Goal: Check status: Check status

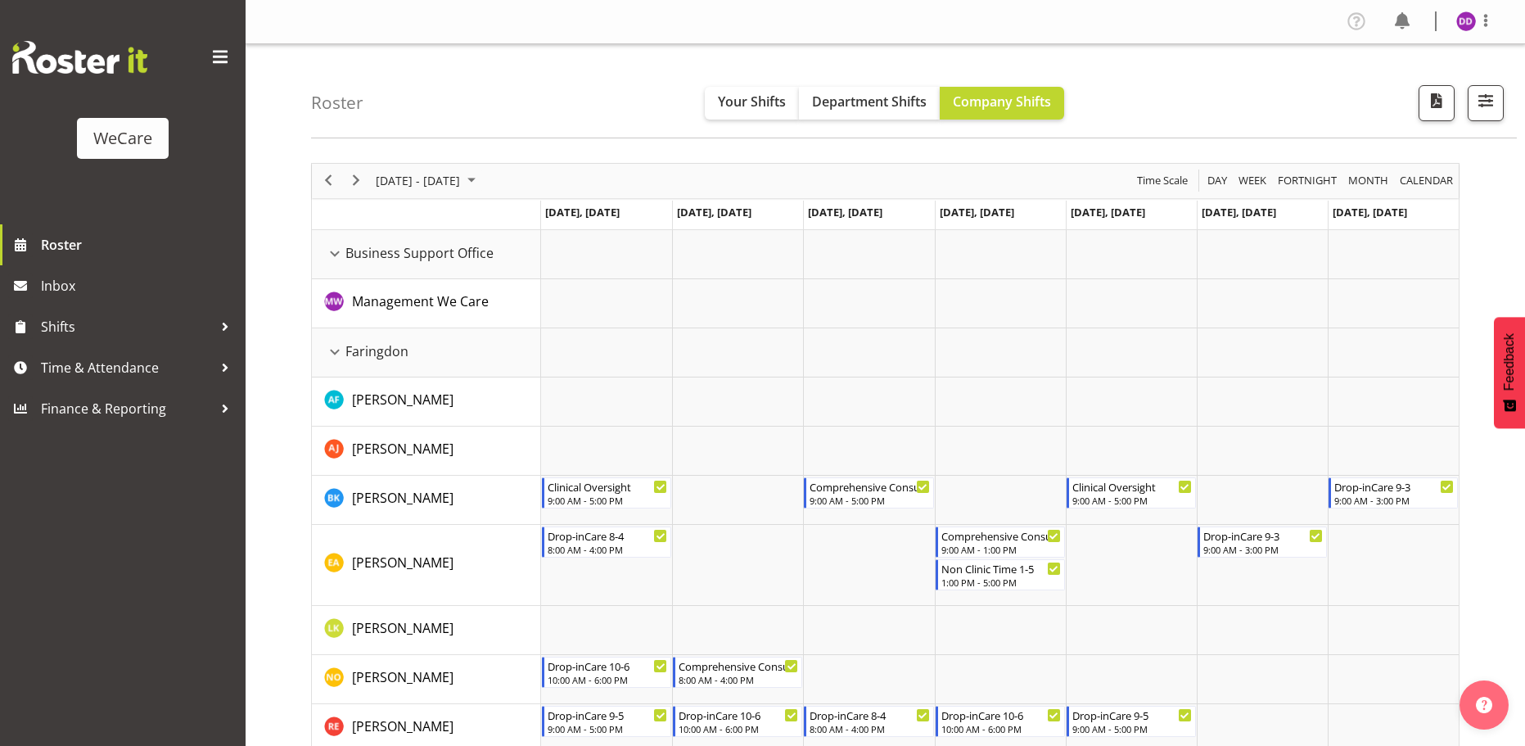
select select "location"
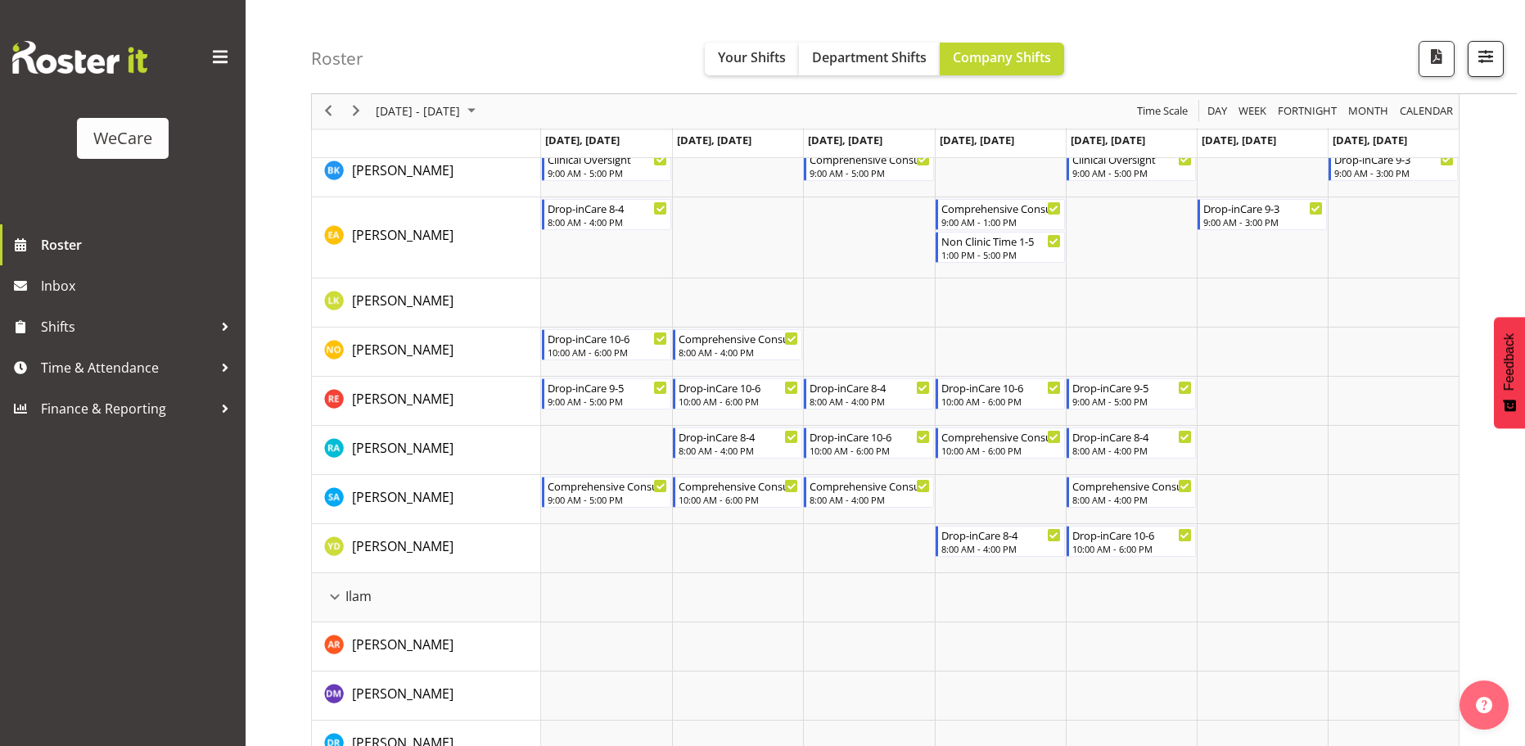
drag, startPoint x: 1480, startPoint y: 33, endPoint x: 1484, endPoint y: 42, distance: 10.3
click at [1480, 34] on div "Roster Your Shifts Department Shifts Company Shifts All Locations Clear Busines…" at bounding box center [914, 47] width 1206 height 94
drag, startPoint x: 1485, startPoint y: 43, endPoint x: 1485, endPoint y: 53, distance: 10.6
click at [1485, 43] on button "button" at bounding box center [1486, 59] width 36 height 36
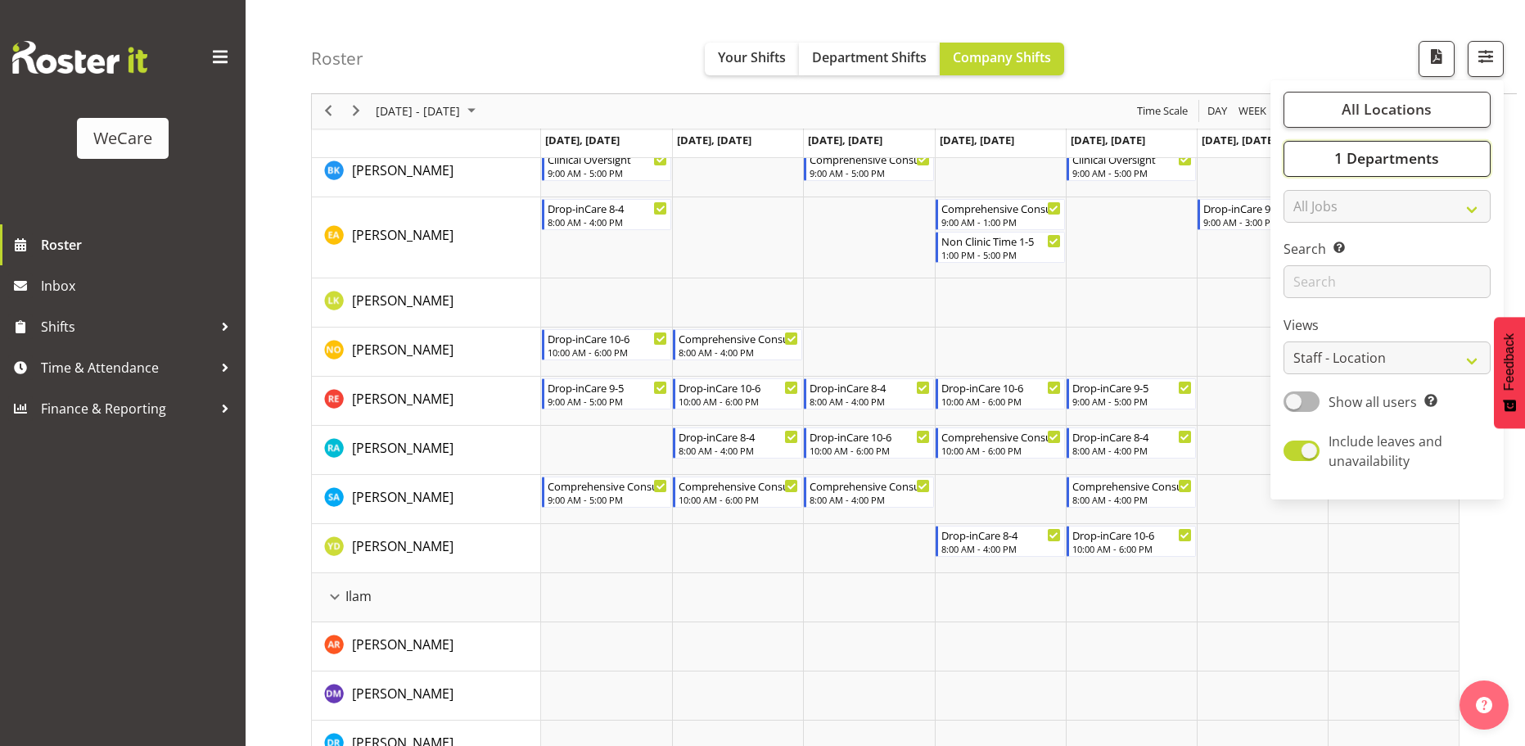
click at [1439, 155] on span "1 Departments" at bounding box center [1387, 159] width 105 height 20
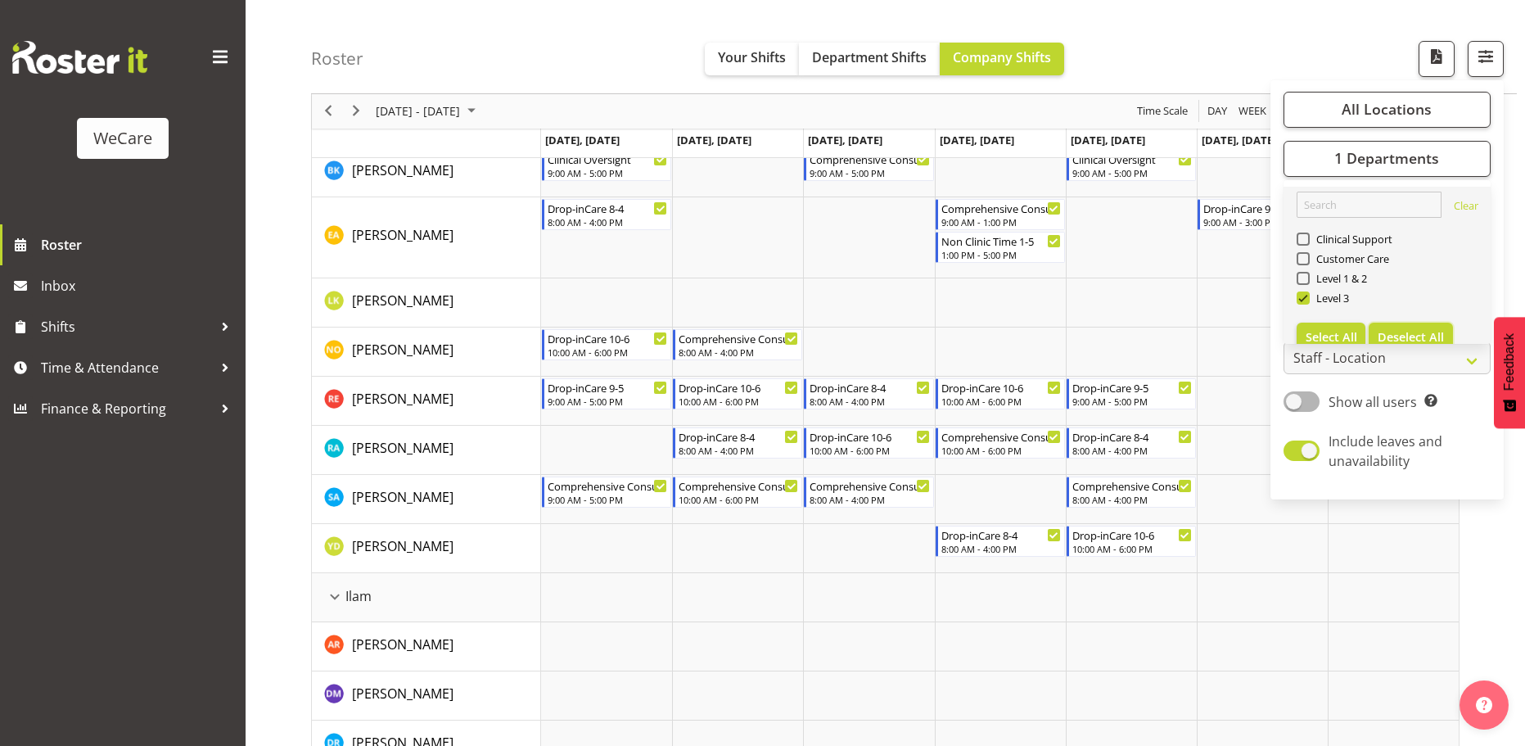
click at [1399, 333] on span "Deselect All" at bounding box center [1411, 337] width 66 height 16
checkbox input "false"
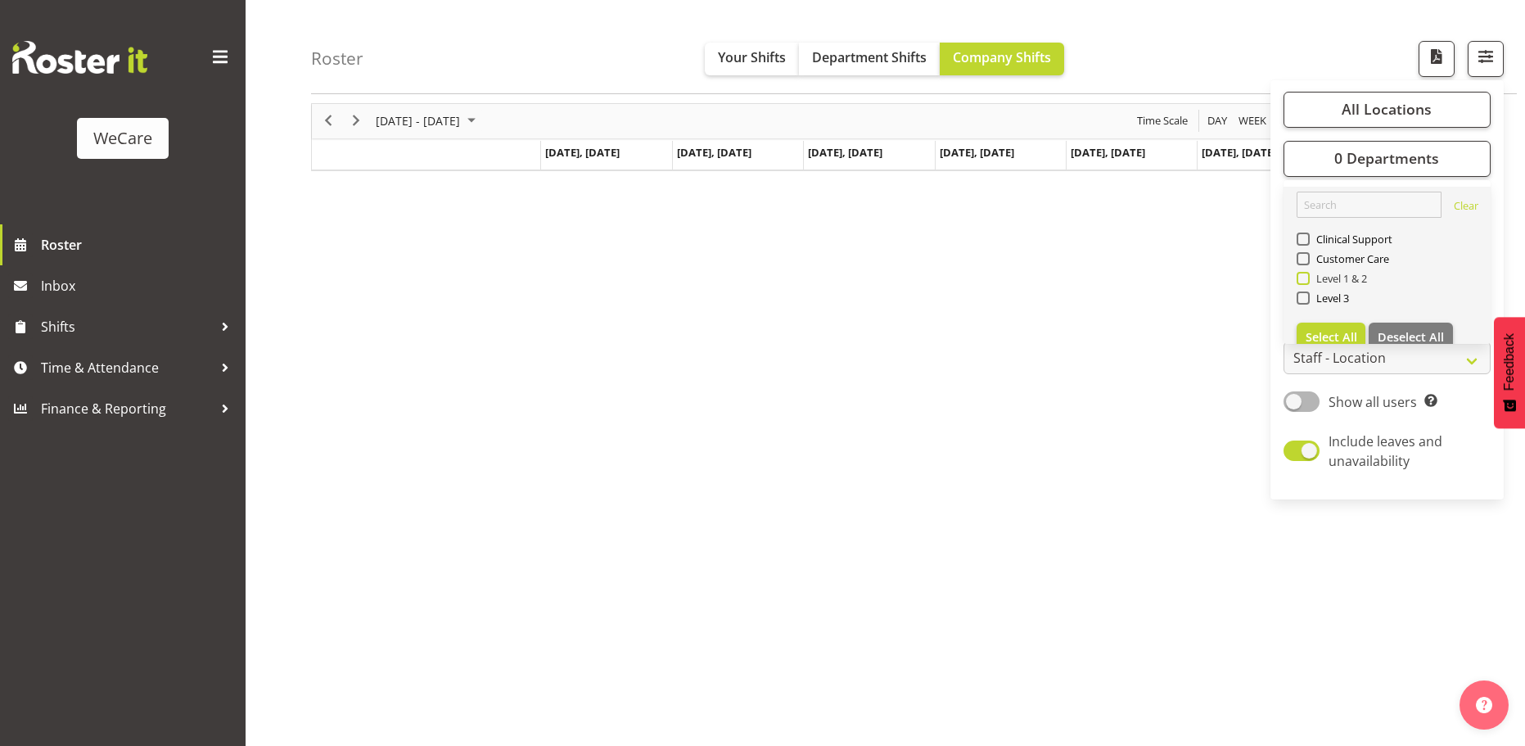
click at [1332, 281] on span "Level 1 & 2" at bounding box center [1339, 278] width 58 height 13
click at [1308, 281] on input "Level 1 & 2" at bounding box center [1302, 278] width 11 height 11
checkbox input "true"
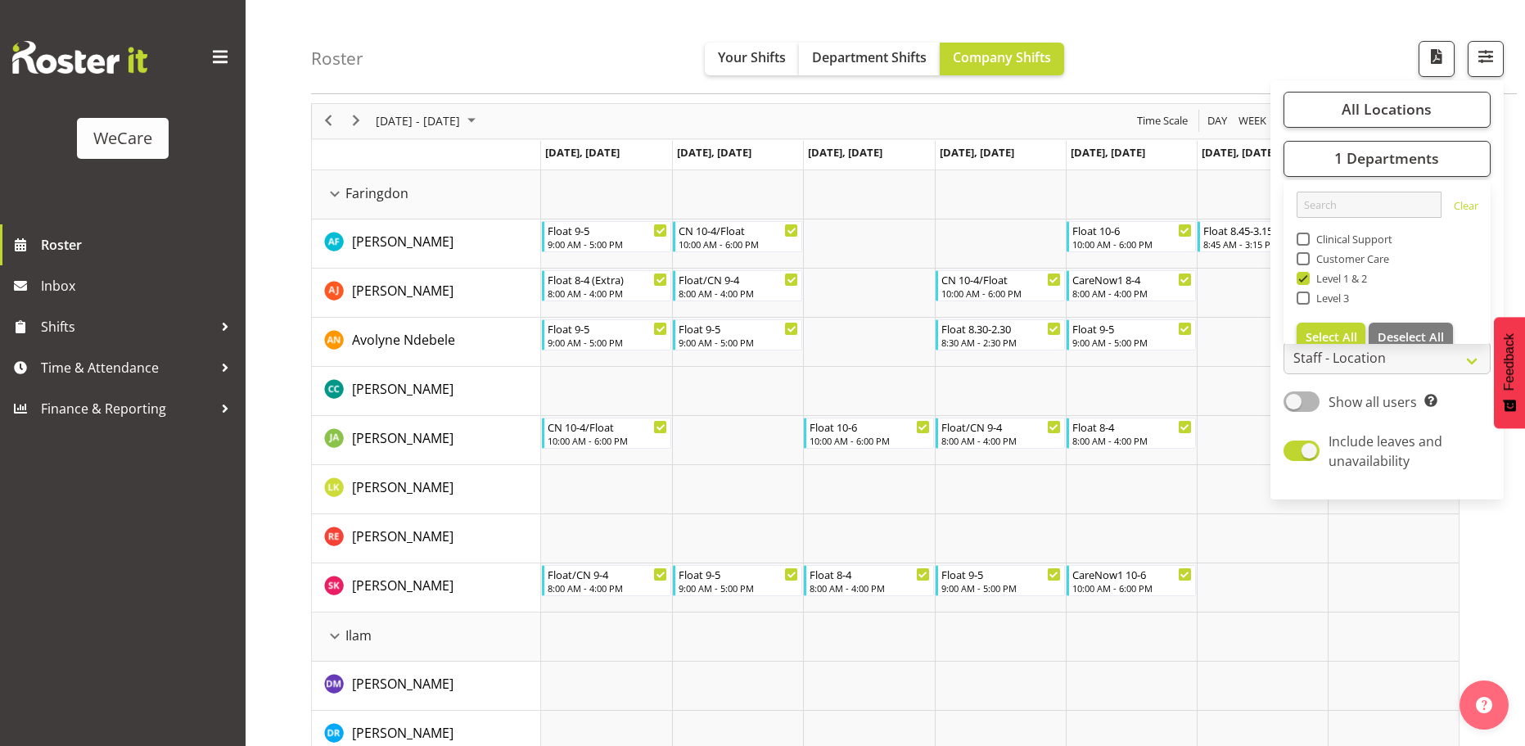
click at [1297, 2] on div "Roster Your Shifts Department Shifts Company Shifts All Locations Clear Busines…" at bounding box center [914, 47] width 1206 height 94
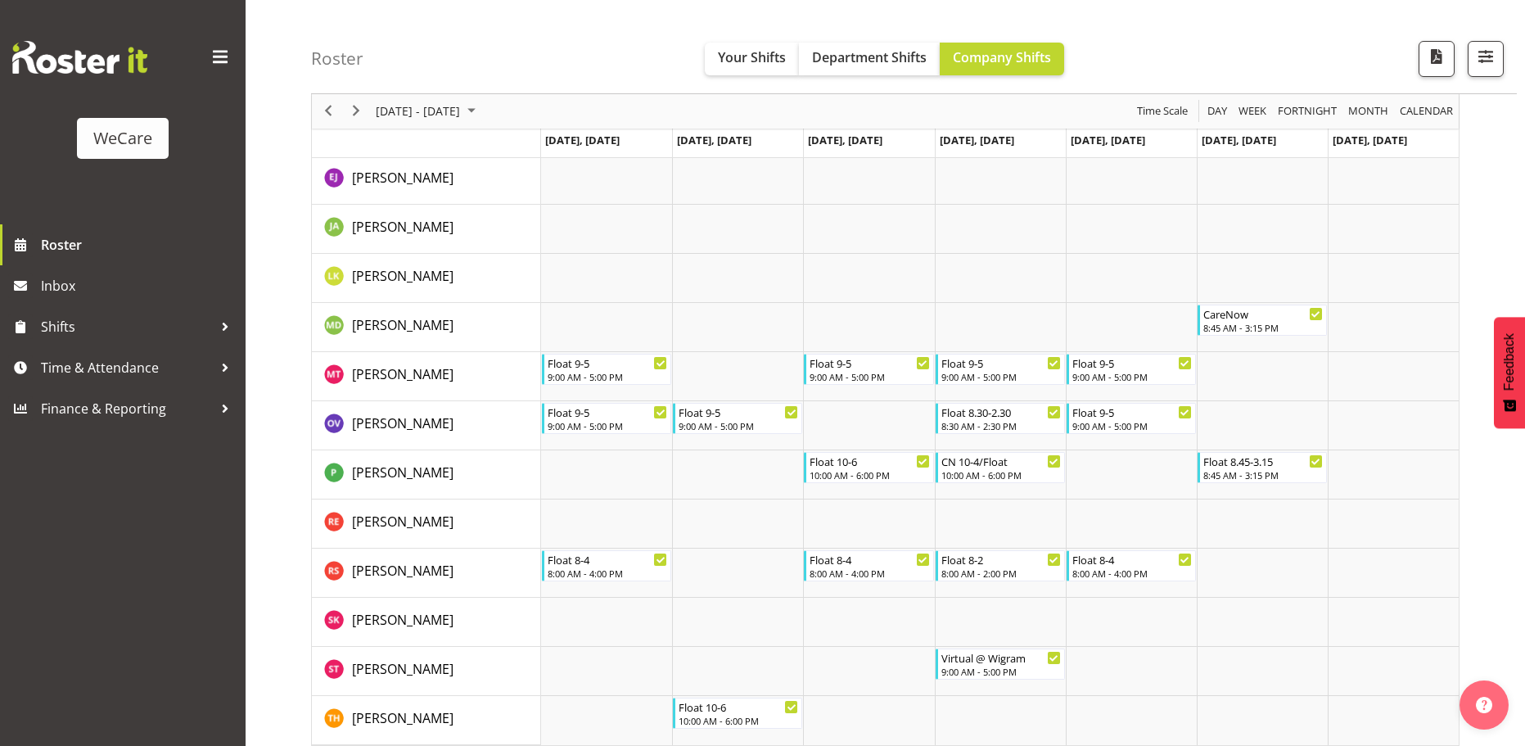
scroll to position [2445, 0]
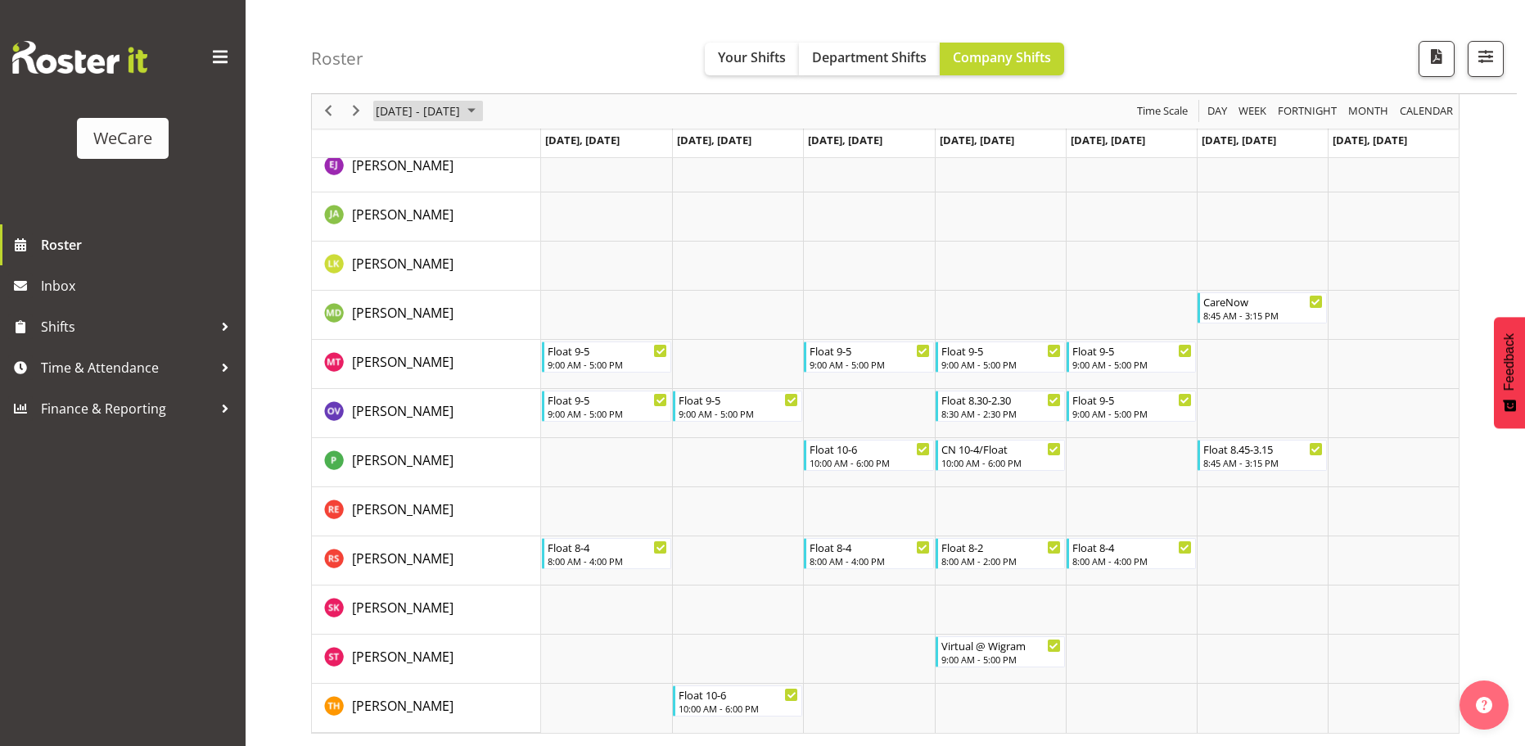
click at [462, 108] on span "[DATE] - [DATE]" at bounding box center [418, 112] width 88 height 20
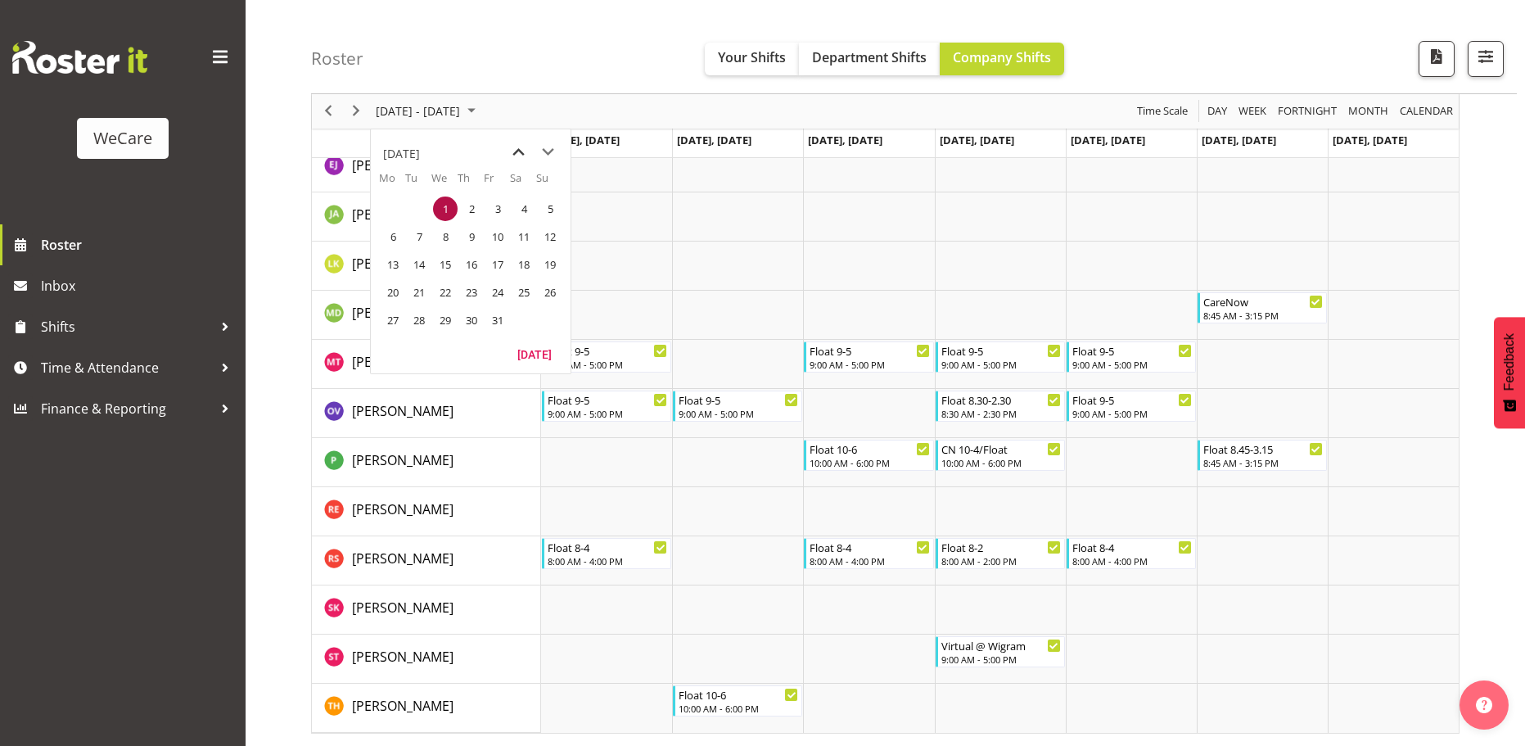
click at [522, 151] on span "previous month" at bounding box center [518, 152] width 29 height 29
click at [444, 293] on span "24" at bounding box center [445, 292] width 25 height 25
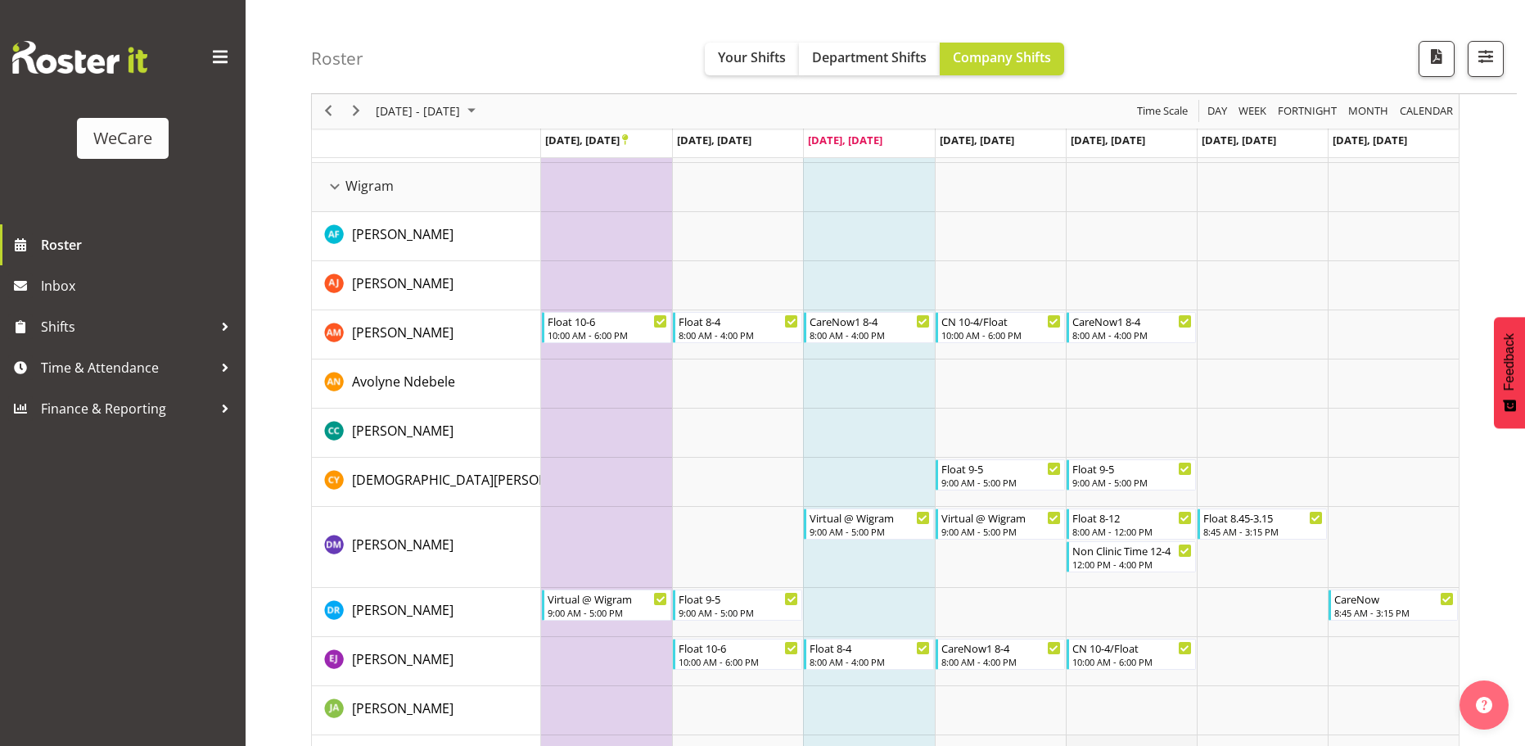
scroll to position [2477, 0]
